Goal: Transaction & Acquisition: Obtain resource

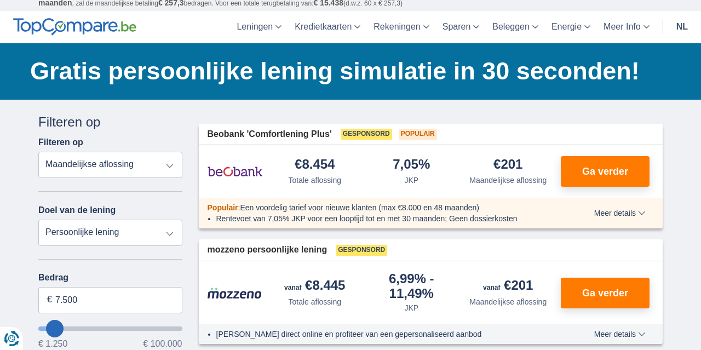
scroll to position [67, 0]
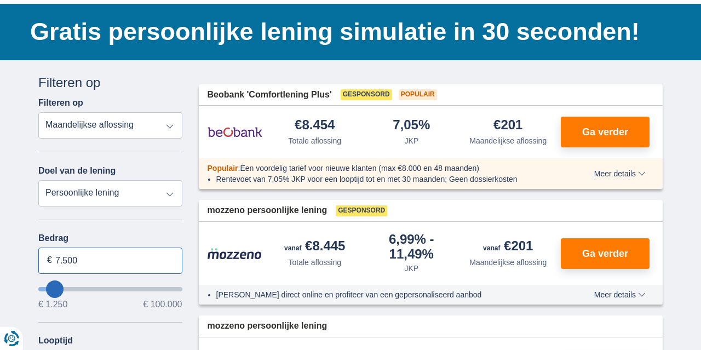
click at [52, 258] on input "7.500" at bounding box center [110, 260] width 144 height 26
drag, startPoint x: 53, startPoint y: 260, endPoint x: 60, endPoint y: 260, distance: 7.1
click at [60, 260] on input "7.500" at bounding box center [110, 260] width 144 height 26
type input "35.000"
click at [63, 194] on select "Persoonlijke lening Auto Moto / fiets Mobilhome / caravan Renovatie Energie Sch…" at bounding box center [110, 193] width 144 height 26
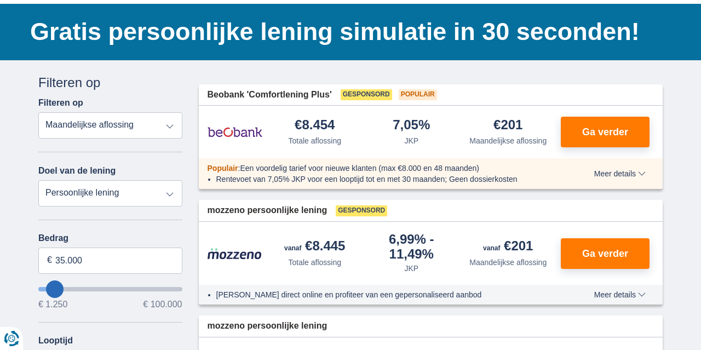
type input "35250"
select select "120"
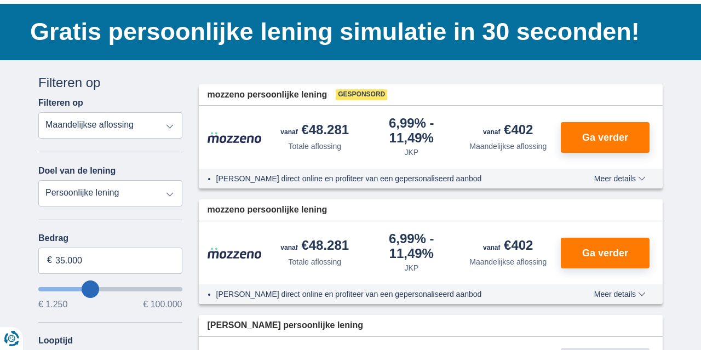
select select "overdrafts"
click at [38, 180] on select "Persoonlijke lening Auto Moto / fiets Mobilhome / caravan Renovatie Energie Sch…" at bounding box center [110, 193] width 144 height 26
type input "2.000"
type input "2500"
select select "24"
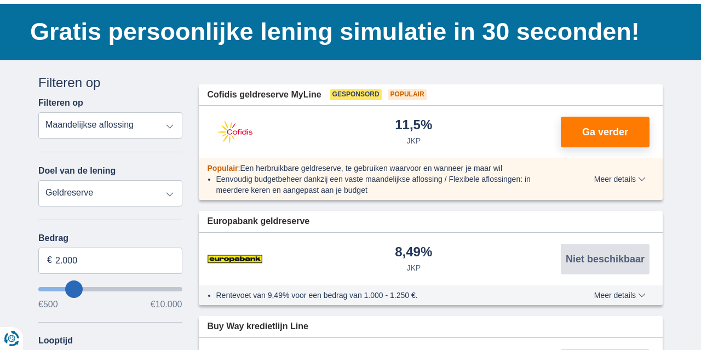
click at [130, 201] on select "Persoonlijke lening Auto Moto / fiets Mobilhome / caravan Renovatie Energie Sch…" at bounding box center [110, 193] width 144 height 26
select select "other"
click at [38, 180] on select "Persoonlijke lening Auto Moto / fiets Mobilhome / caravan Renovatie Energie Sch…" at bounding box center [110, 193] width 144 height 26
type input "7.500"
type input "7250"
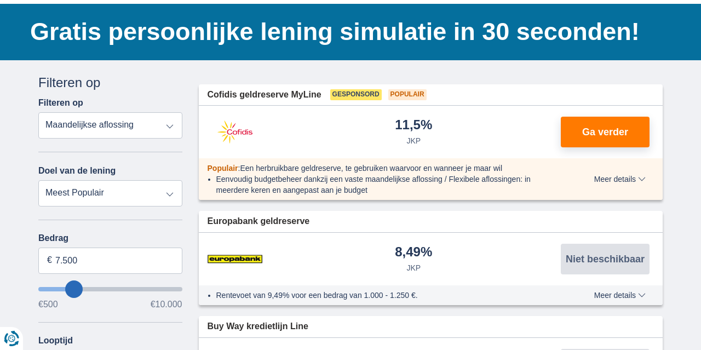
select select "42"
